Goal: Find specific page/section: Find specific page/section

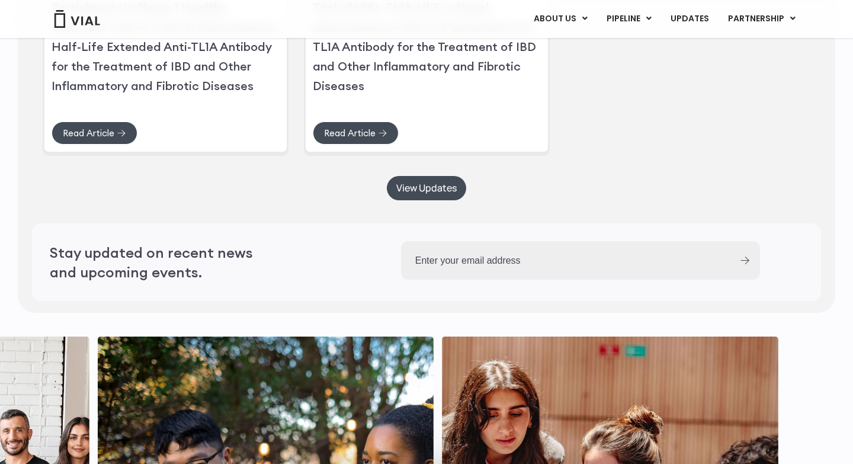
scroll to position [3396, 0]
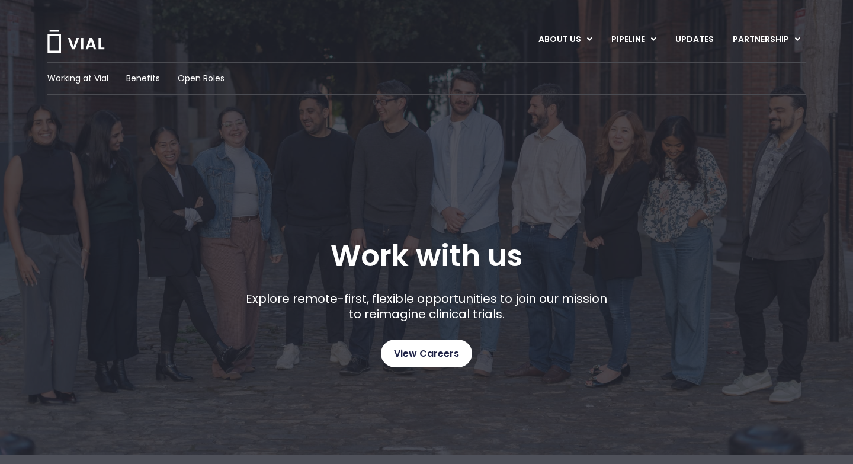
click at [429, 353] on span "View Careers" at bounding box center [426, 353] width 65 height 15
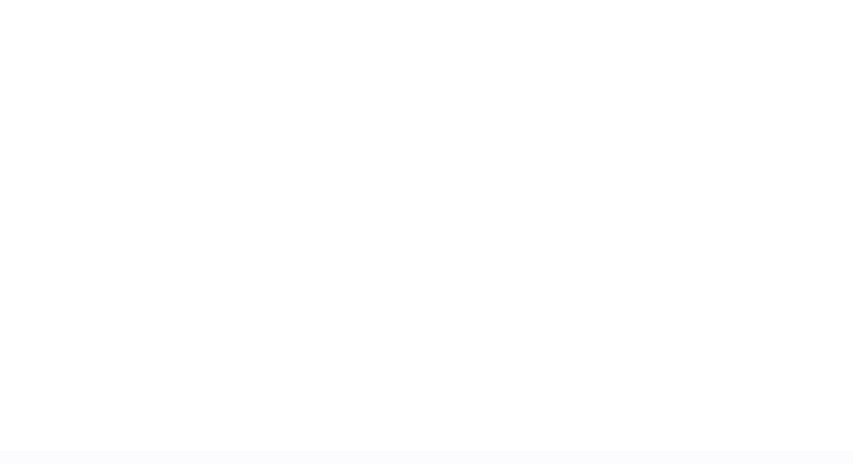
scroll to position [1765, 0]
